Goal: Find specific page/section

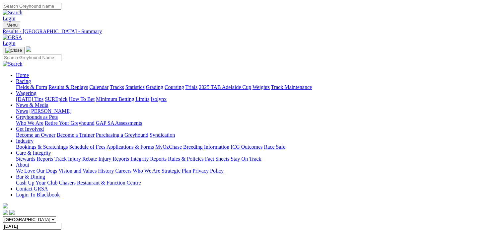
click at [61, 223] on input "[DATE]" at bounding box center [32, 226] width 59 height 7
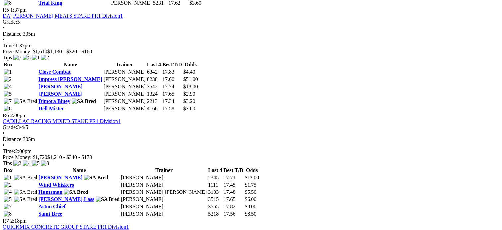
scroll to position [796, 0]
